Goal: Information Seeking & Learning: Find specific fact

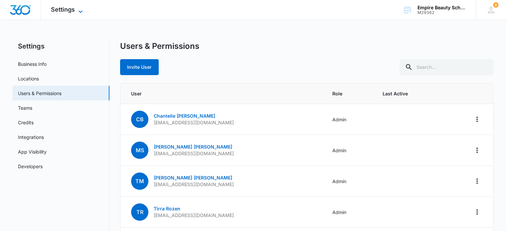
click at [57, 10] on span "Settings" at bounding box center [63, 9] width 24 height 7
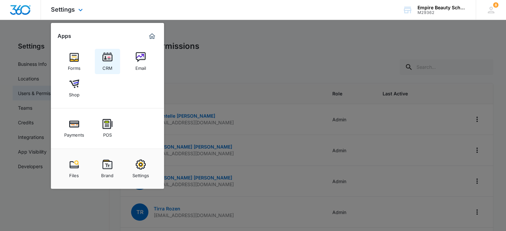
click at [105, 57] on img at bounding box center [108, 57] width 10 height 10
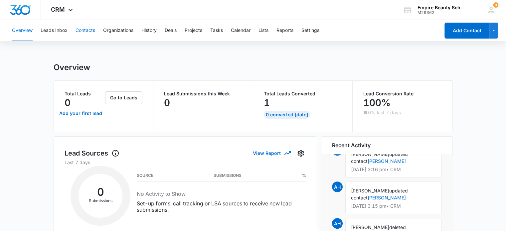
click at [80, 31] on button "Contacts" at bounding box center [86, 30] width 20 height 21
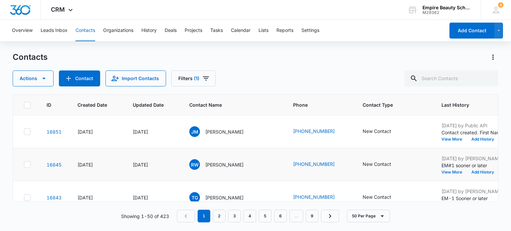
scroll to position [33, 0]
click at [203, 77] on icon "Filters" at bounding box center [206, 79] width 6 height 4
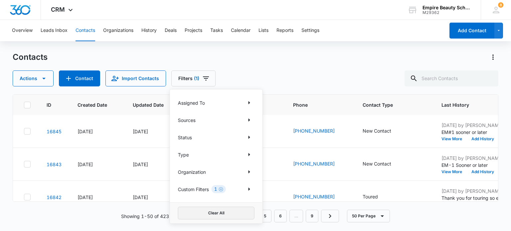
click at [230, 214] on button "Clear All" at bounding box center [216, 213] width 77 height 13
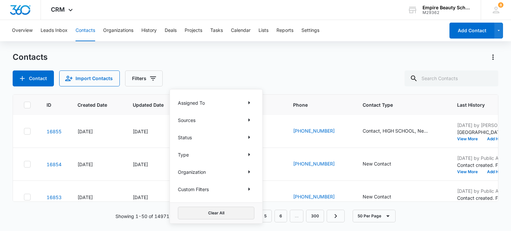
scroll to position [0, 0]
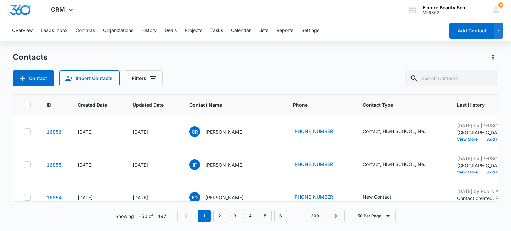
click at [313, 64] on div "Contacts Contact Import Contacts Filters" at bounding box center [256, 69] width 486 height 35
click at [439, 81] on input "text" at bounding box center [452, 79] width 94 height 16
type input "[PERSON_NAME]"
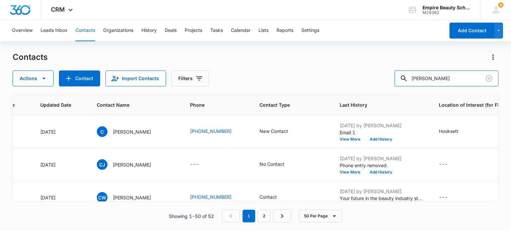
scroll to position [0, 100]
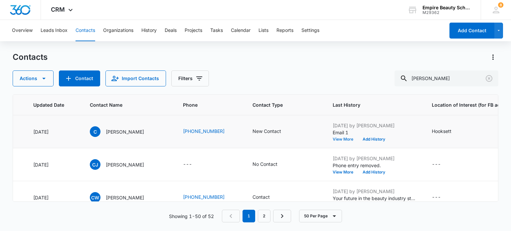
click at [346, 139] on button "View More" at bounding box center [345, 139] width 25 height 4
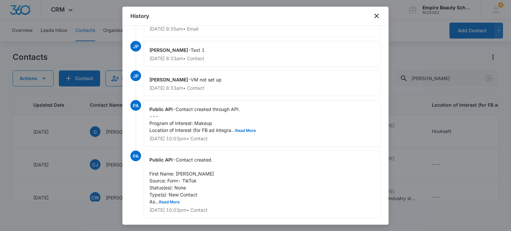
scroll to position [33, 0]
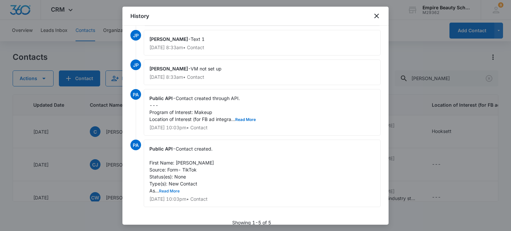
click at [172, 191] on button "Read More" at bounding box center [169, 191] width 21 height 4
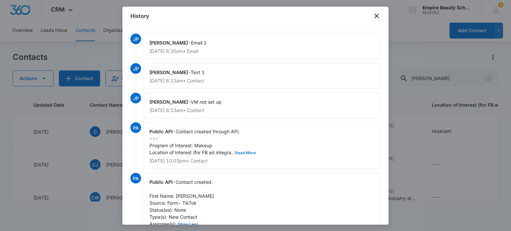
click at [241, 151] on button "Read More" at bounding box center [245, 153] width 21 height 4
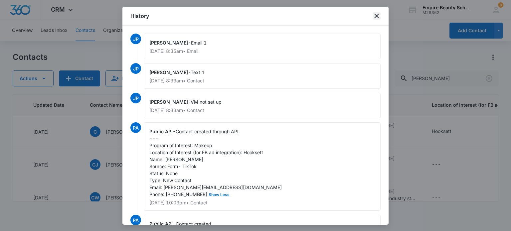
click at [378, 16] on icon "close" at bounding box center [377, 16] width 8 height 8
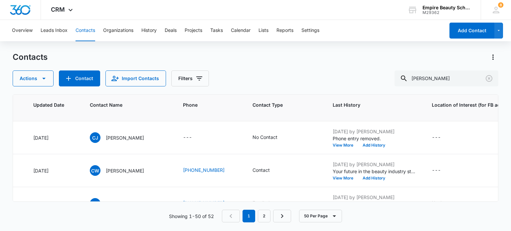
scroll to position [0, 100]
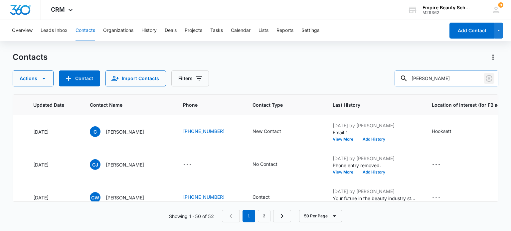
click at [487, 79] on icon "Clear" at bounding box center [489, 79] width 8 height 8
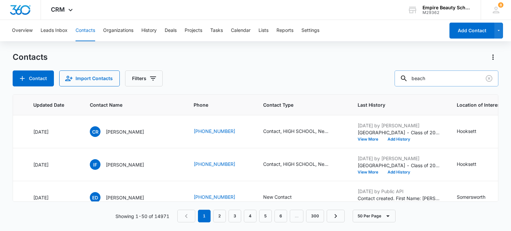
type input "beach"
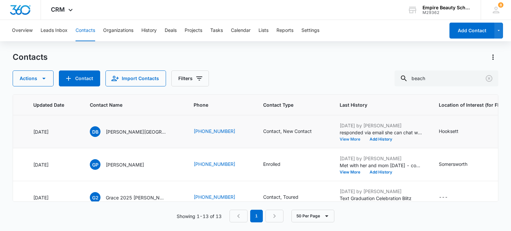
click at [340, 139] on button "View More" at bounding box center [352, 139] width 25 height 4
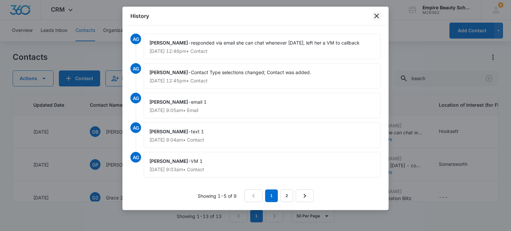
click at [377, 17] on icon "close" at bounding box center [376, 16] width 5 height 5
